Goal: Complete application form

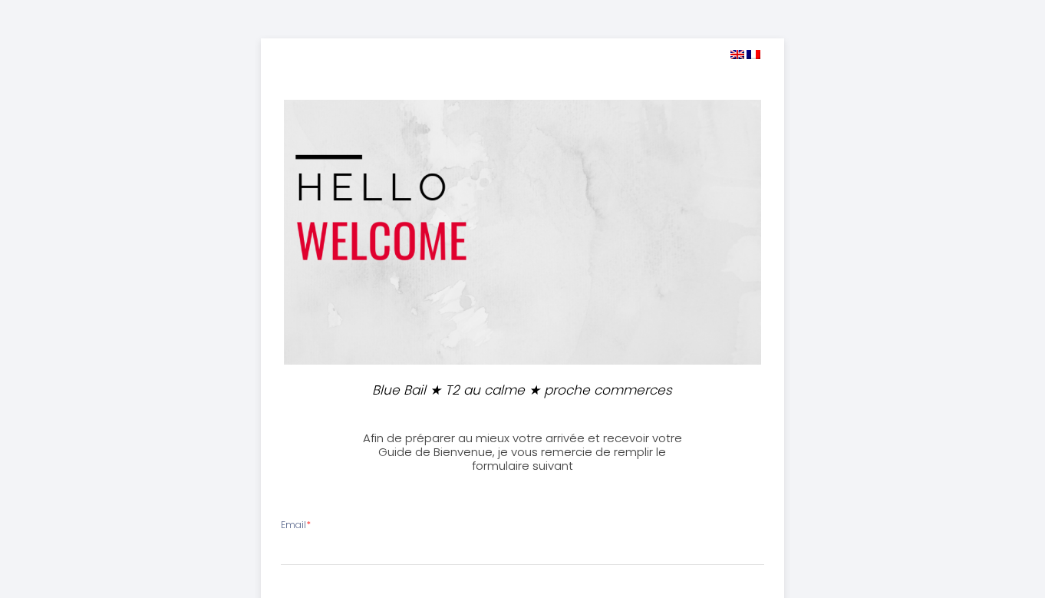
select select
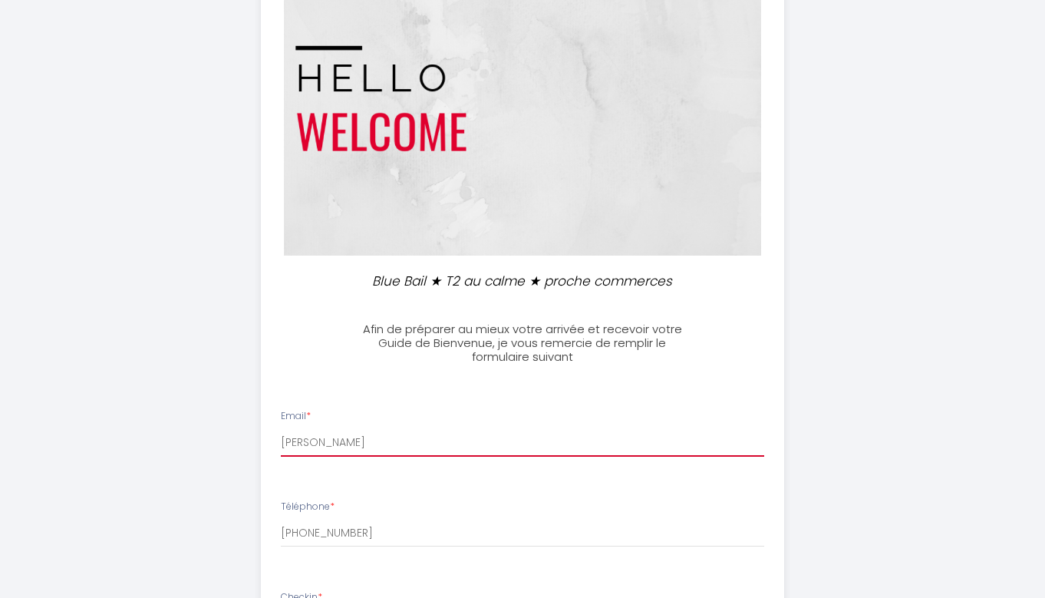
type input "[PERSON_NAME]."
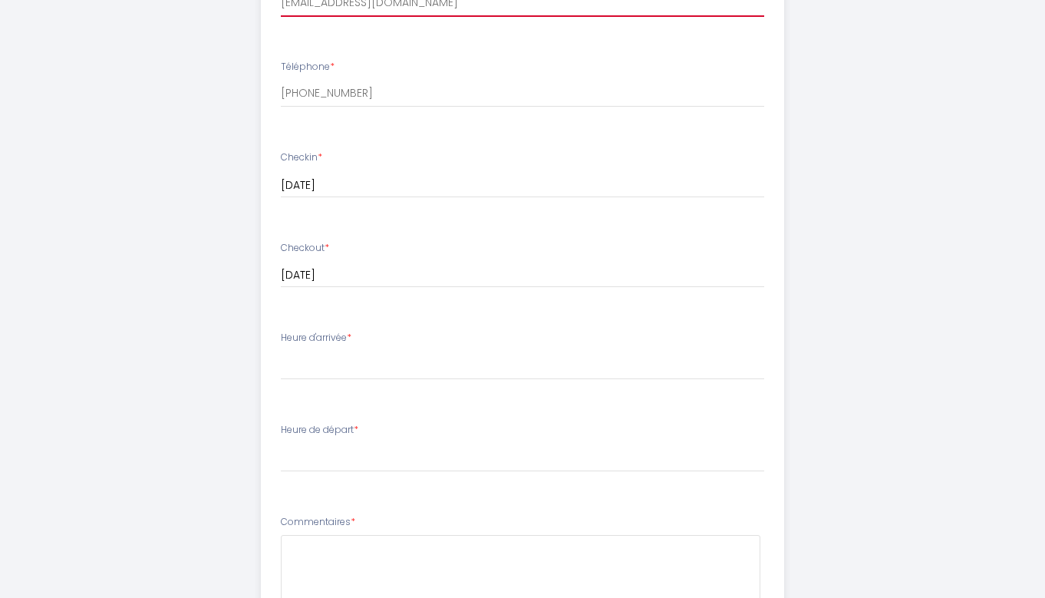
scroll to position [550, 0]
type input "[EMAIL_ADDRESS][DOMAIN_NAME]"
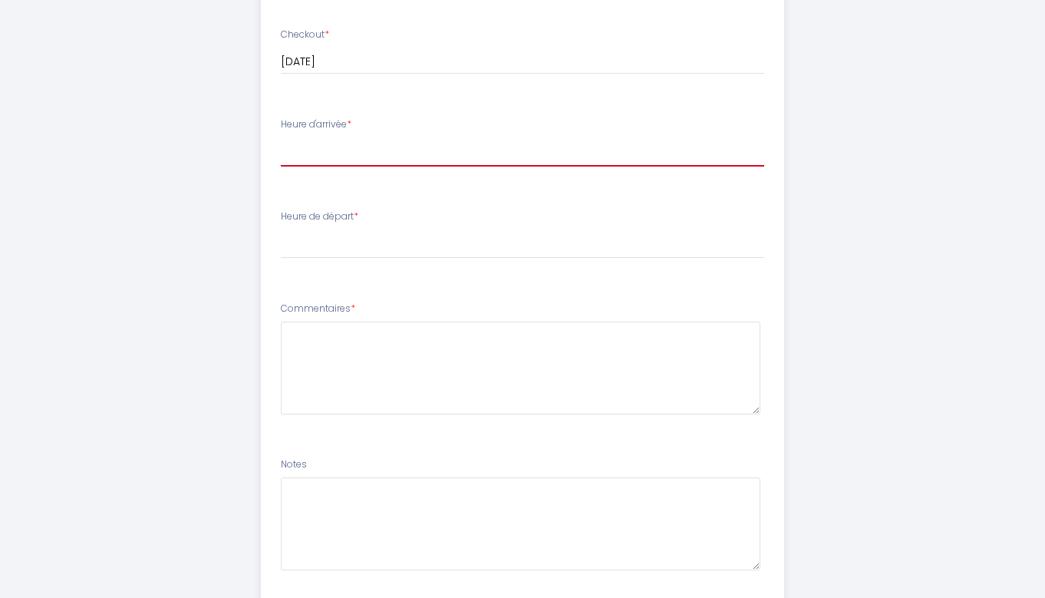
scroll to position [761, 0]
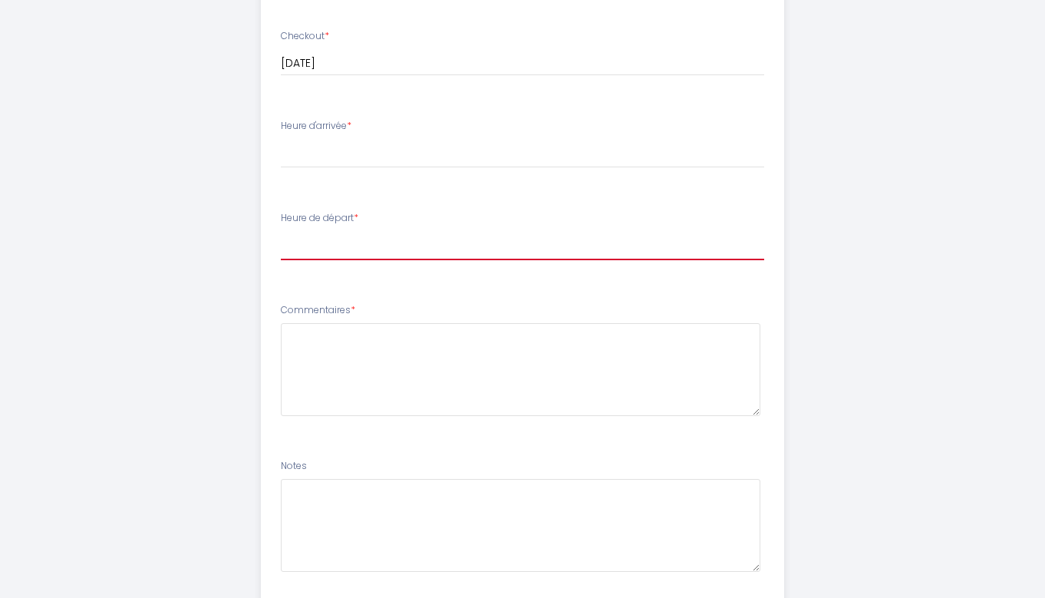
select select "10:00"
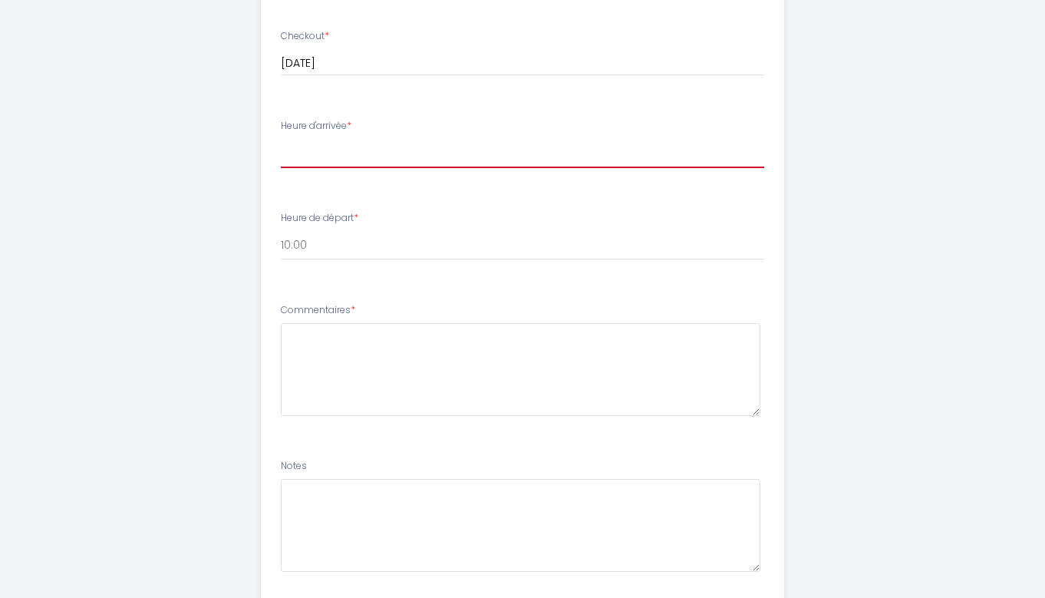
select select "17:00"
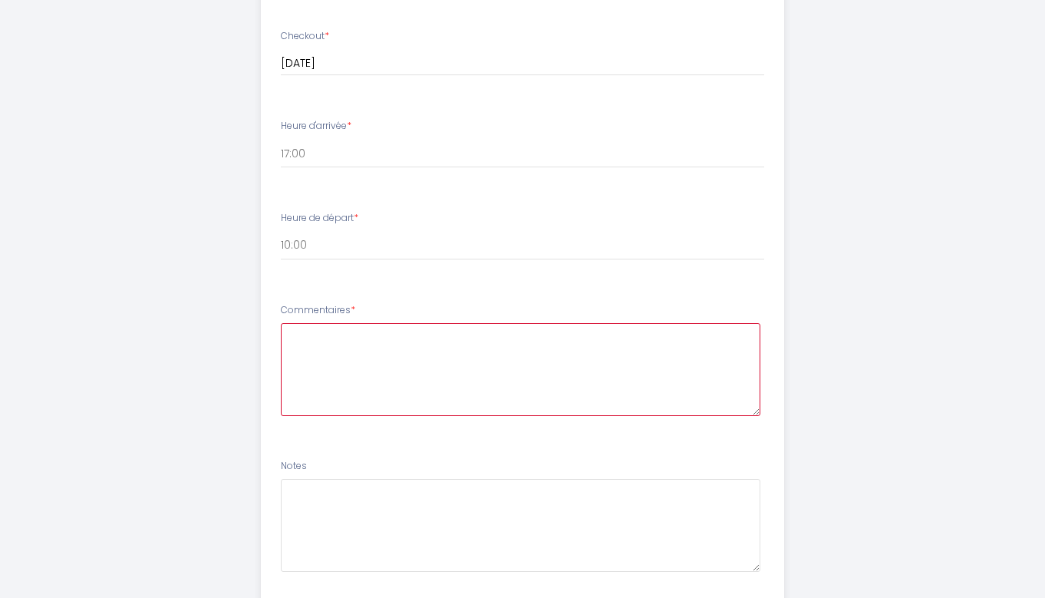
click at [376, 326] on textarea at bounding box center [521, 369] width 480 height 93
type textarea "j"
click at [388, 332] on textarea "Bonjour, j'ai mis des horaires approximatives car je ne sais pas encore a quell…" at bounding box center [521, 369] width 480 height 93
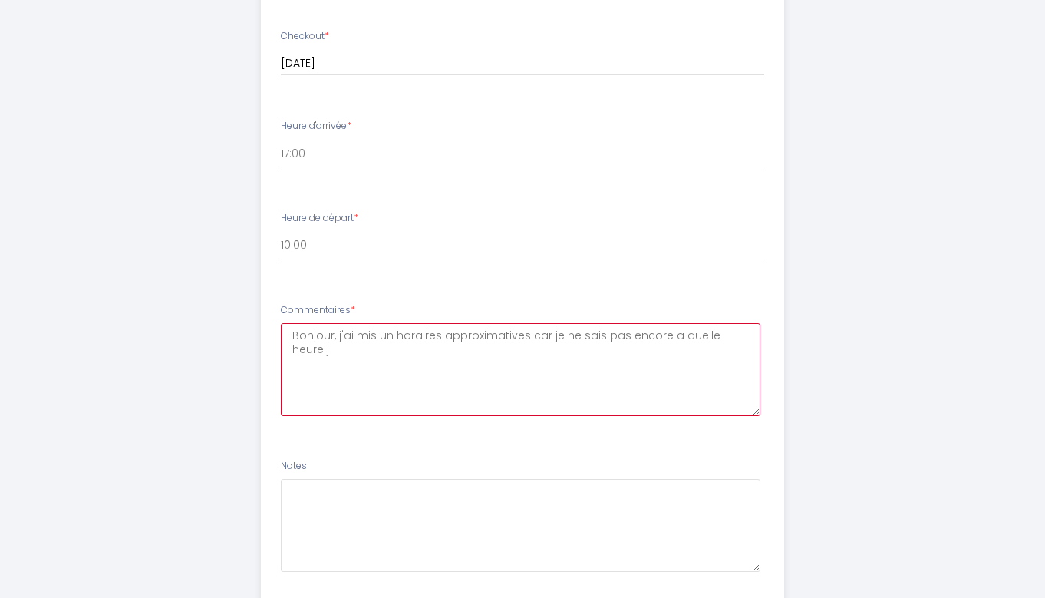
click at [433, 329] on textarea "Bonjour, j'ai mis un horaires approximatives car je ne sais pas encore a quelle…" at bounding box center [521, 369] width 480 height 93
click at [515, 329] on textarea "Bonjour, j'ai mis un horaire approximatives car je ne sais pas encore a quelle …" at bounding box center [521, 369] width 480 height 93
click at [726, 333] on textarea "Bonjour, j'ai mis un horaire approximatif car je ne sais pas encore a quelle he…" at bounding box center [521, 369] width 480 height 93
click at [642, 326] on textarea "Bonjour, j'ai mis un horaire approximatif car je ne sais pas encore a quelle he…" at bounding box center [521, 369] width 480 height 93
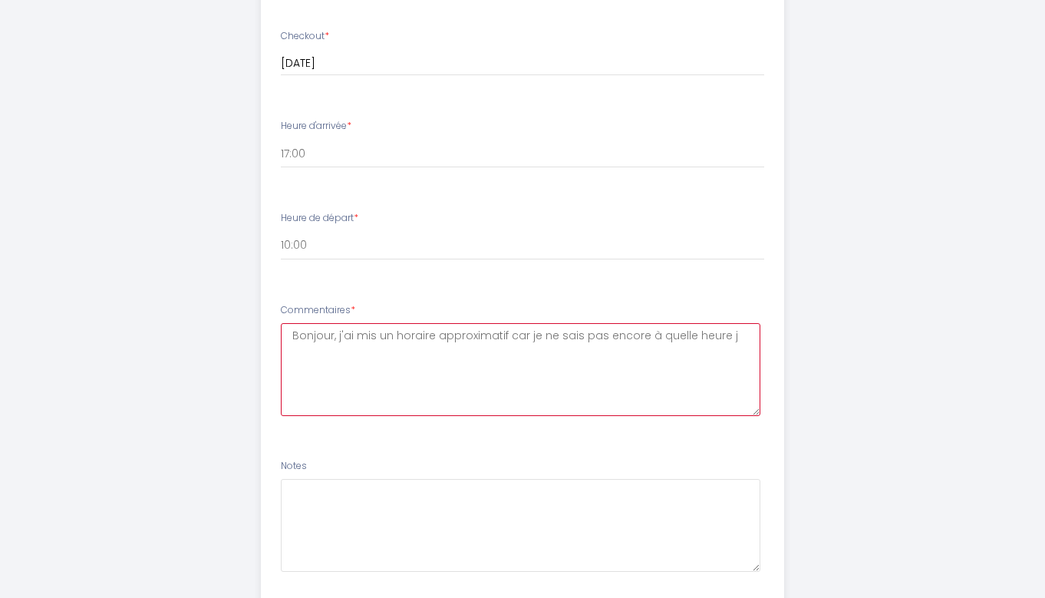
click at [723, 331] on textarea "Bonjour, j'ai mis un horaire approximatif car je ne sais pas encore à quelle he…" at bounding box center [521, 369] width 480 height 93
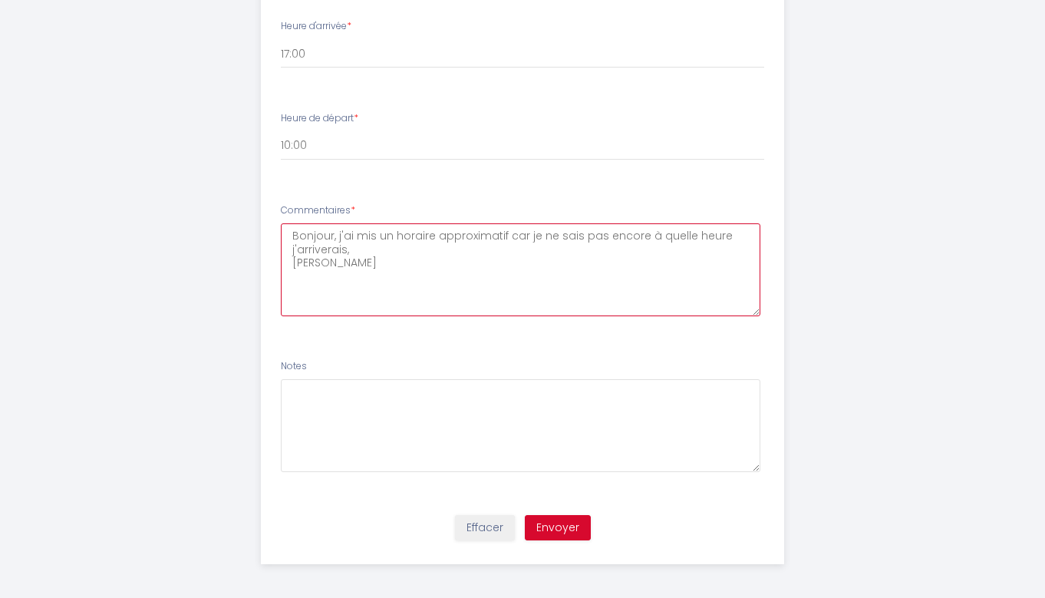
scroll to position [859, 0]
type textarea "Bonjour, j'ai mis un horaire approximatif car je ne sais pas encore à quelle he…"
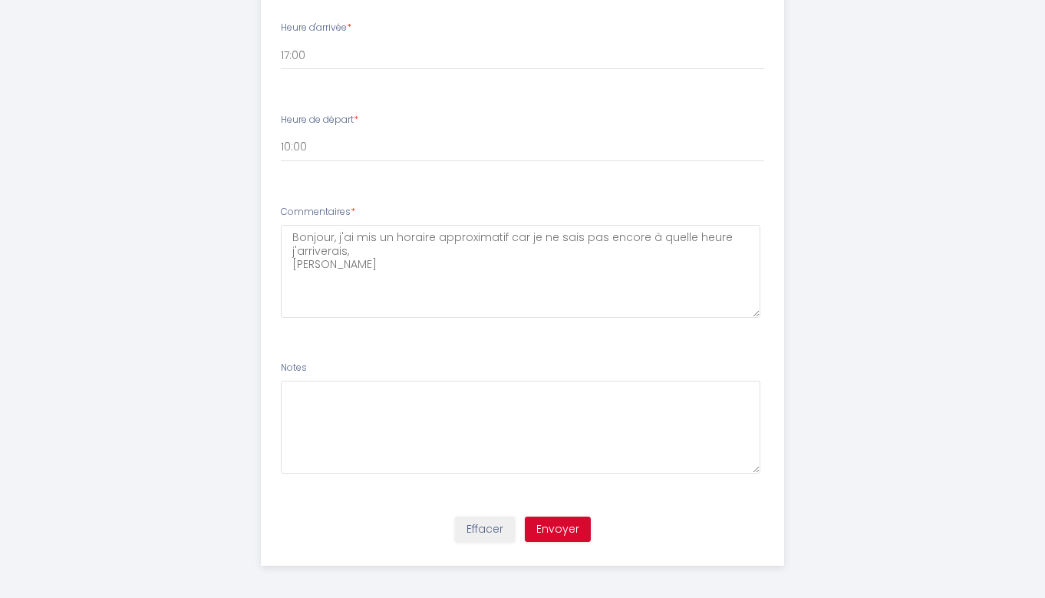
click at [569, 518] on button "Envoyer" at bounding box center [558, 530] width 66 height 26
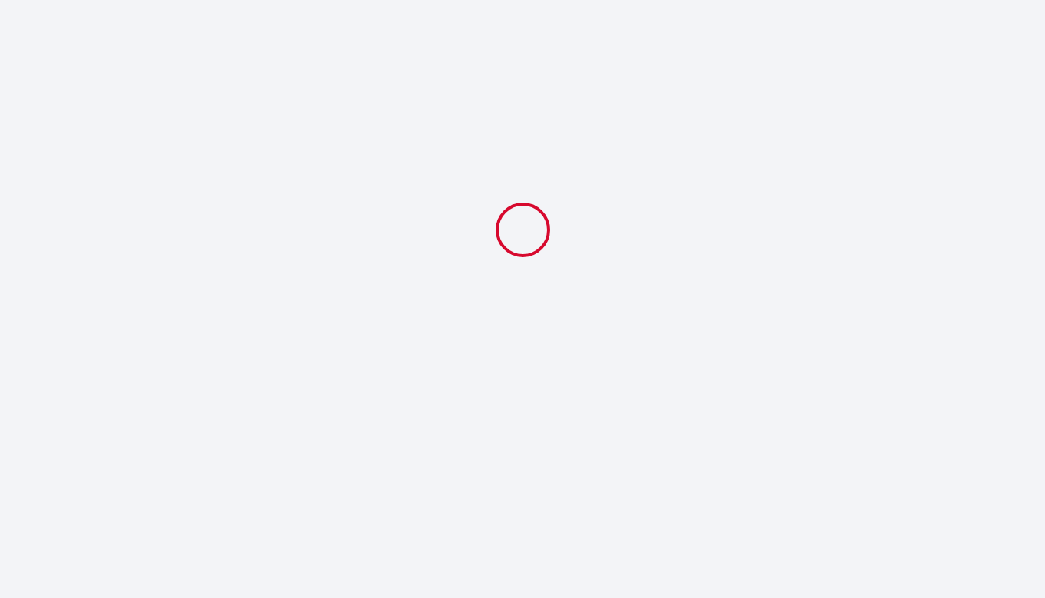
select select "10:00"
